Goal: Check status: Check status

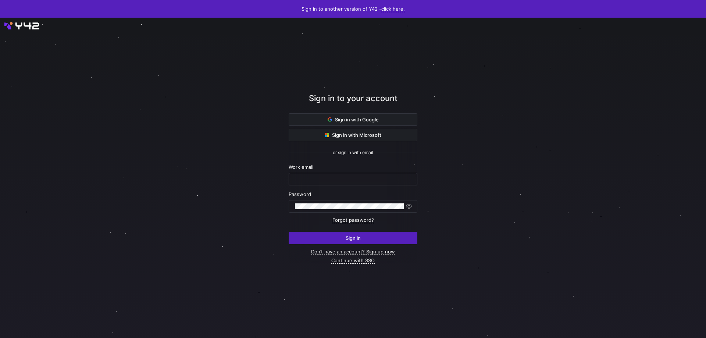
click at [380, 177] on input "text" at bounding box center [353, 179] width 116 height 6
type input "steven@sonar.software"
click at [289, 232] on button "Sign in" at bounding box center [353, 238] width 129 height 13
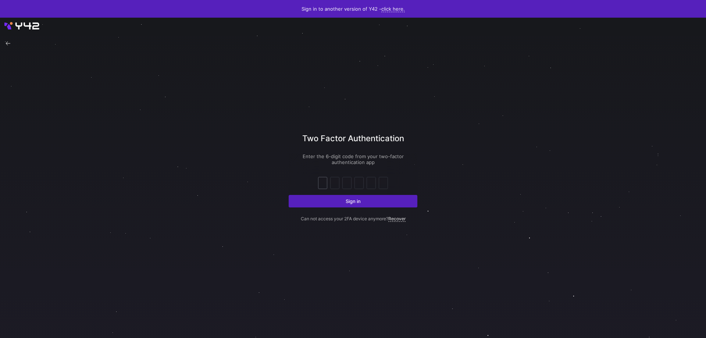
click at [322, 177] on div at bounding box center [322, 183] width 9 height 12
type input "3"
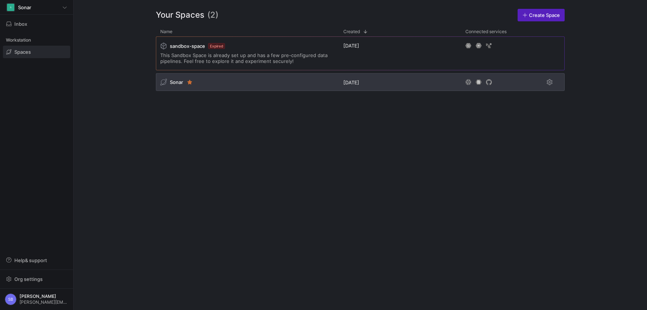
click at [174, 79] on span "Sonar" at bounding box center [176, 82] width 13 height 6
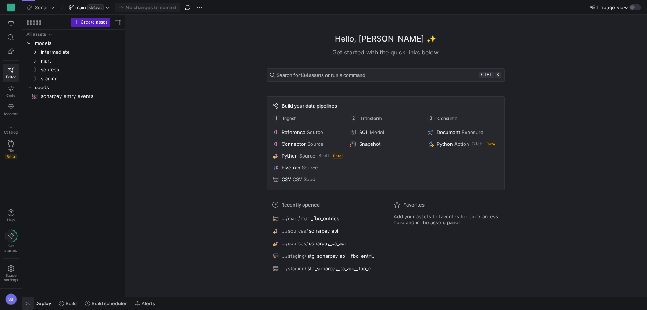
click at [33, 305] on span "button" at bounding box center [28, 303] width 12 height 13
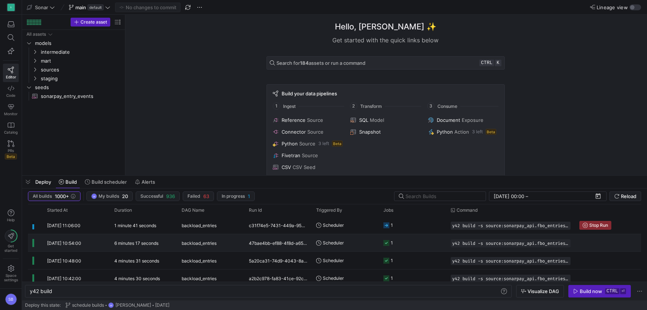
click at [150, 243] on y42-duration "6 minutes 17 seconds" at bounding box center [136, 243] width 44 height 6
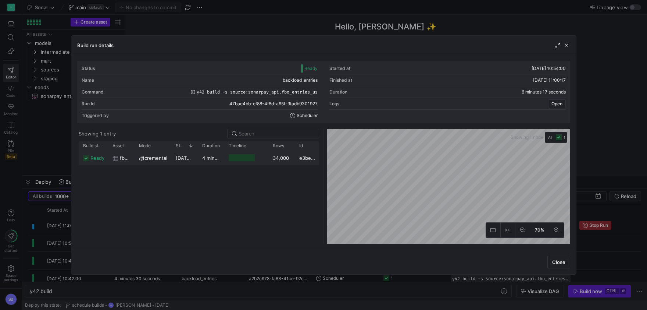
click at [195, 157] on span "11/10/25, 10:54:01" at bounding box center [194, 158] width 36 height 6
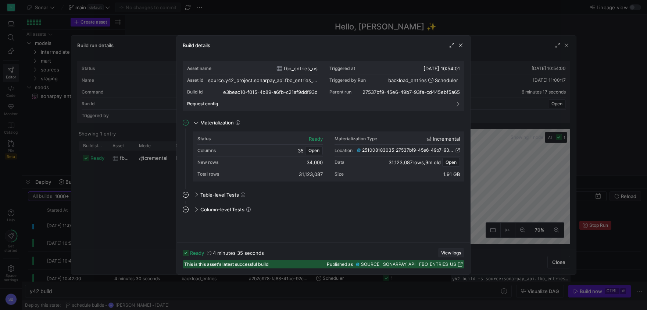
click at [447, 250] on span "button" at bounding box center [451, 253] width 26 height 8
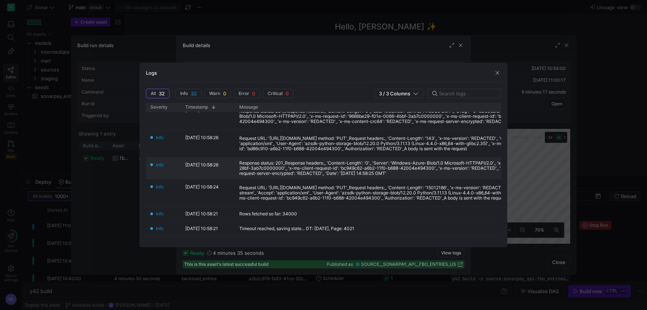
scroll to position [103, 0]
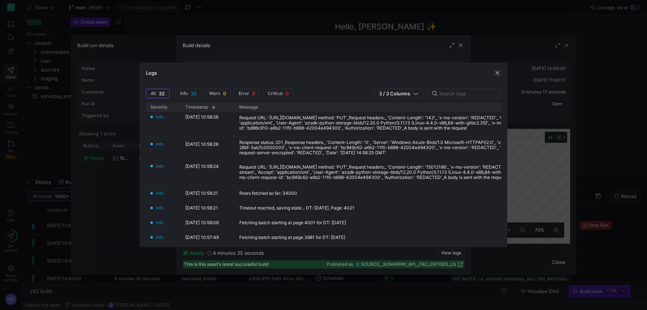
click at [498, 72] on span "button" at bounding box center [497, 72] width 7 height 7
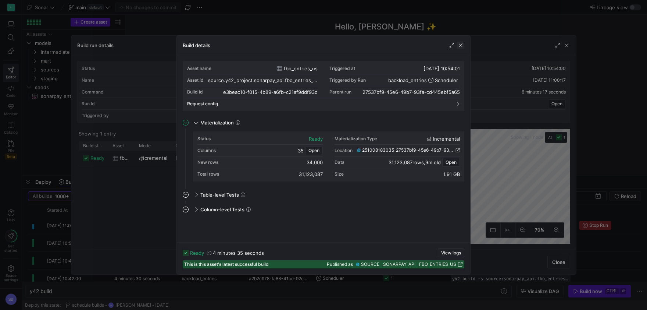
click at [463, 47] on span "button" at bounding box center [460, 45] width 7 height 7
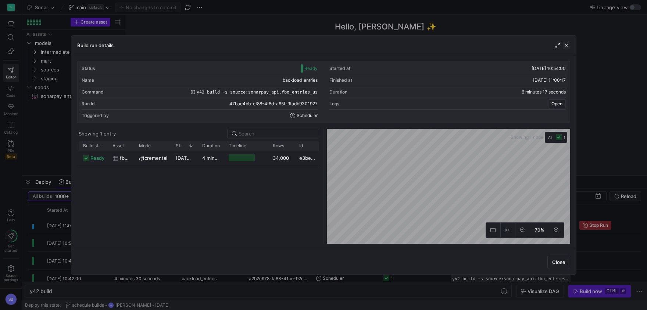
click at [566, 47] on span "button" at bounding box center [566, 45] width 7 height 7
